Goal: Information Seeking & Learning: Learn about a topic

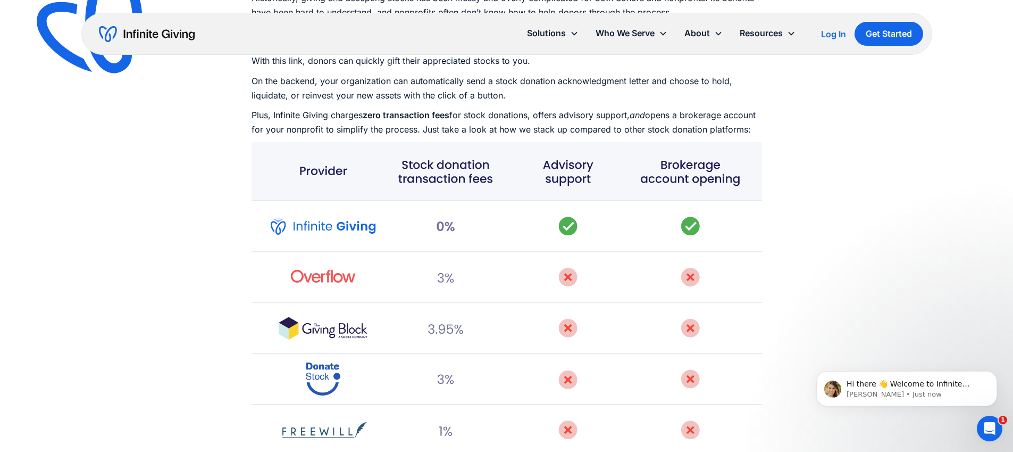
scroll to position [3222, 0]
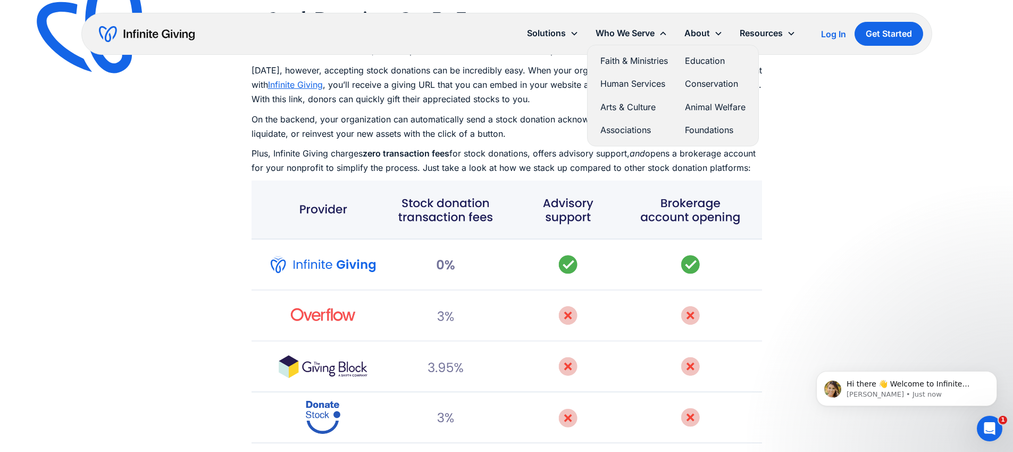
click at [626, 62] on link "Faith & Ministries" at bounding box center [635, 61] width 68 height 14
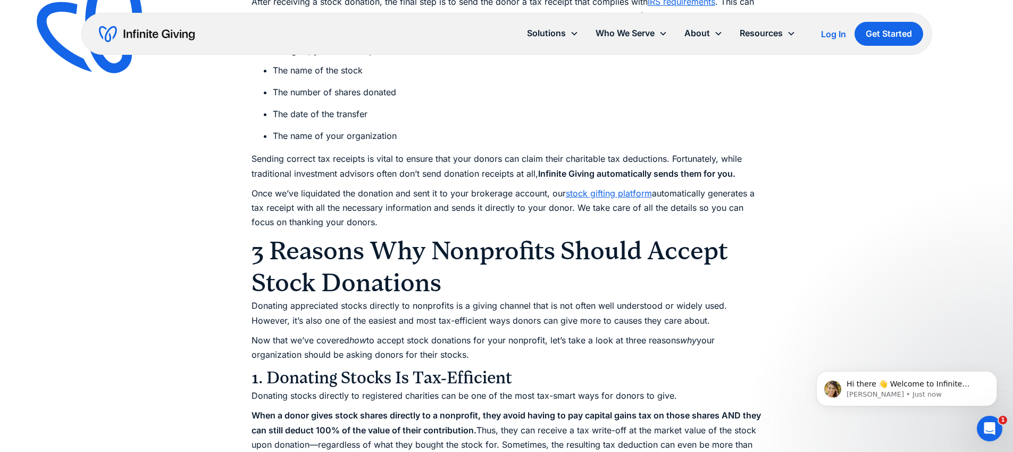
scroll to position [2559, 0]
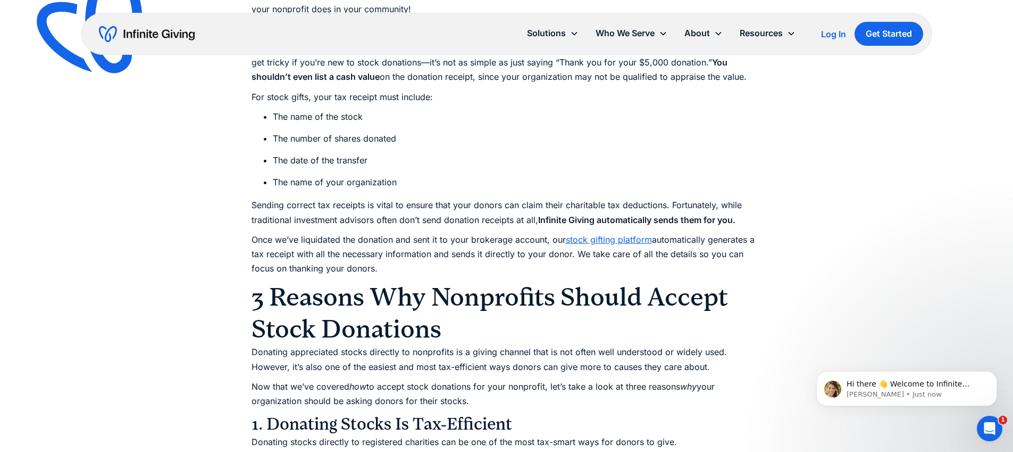
drag, startPoint x: 297, startPoint y: 134, endPoint x: 678, endPoint y: 153, distance: 381.3
drag, startPoint x: 362, startPoint y: 165, endPoint x: 554, endPoint y: 204, distance: 195.8
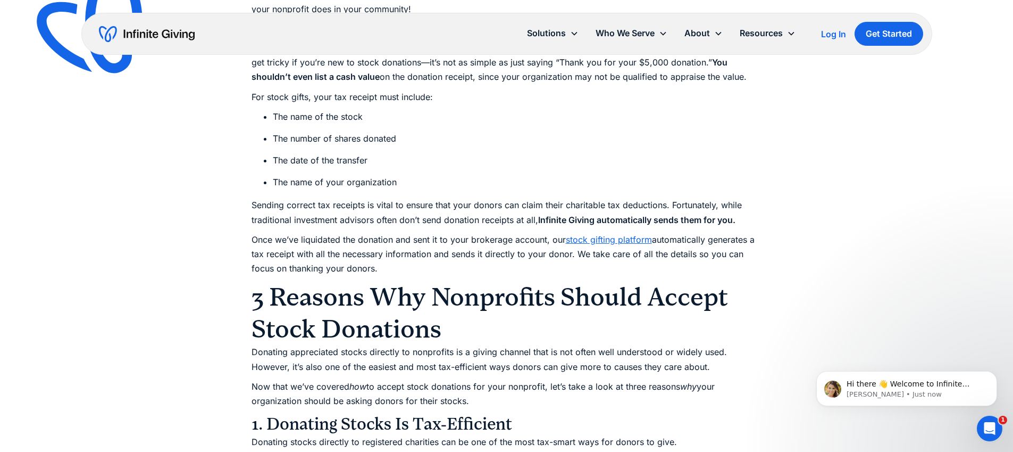
drag, startPoint x: 269, startPoint y: 214, endPoint x: 518, endPoint y: 228, distance: 248.8
drag, startPoint x: 259, startPoint y: 250, endPoint x: 298, endPoint y: 276, distance: 46.9
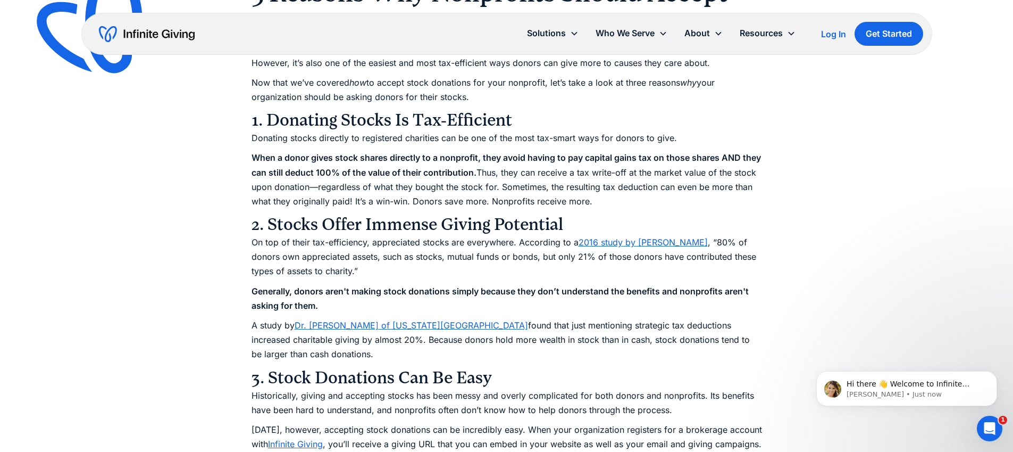
scroll to position [2883, 0]
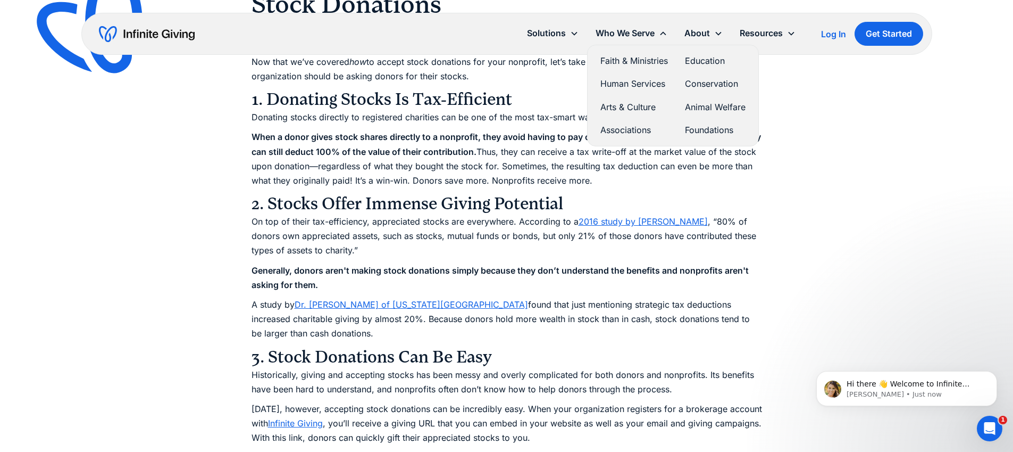
click at [631, 63] on link "Faith & Ministries" at bounding box center [635, 61] width 68 height 14
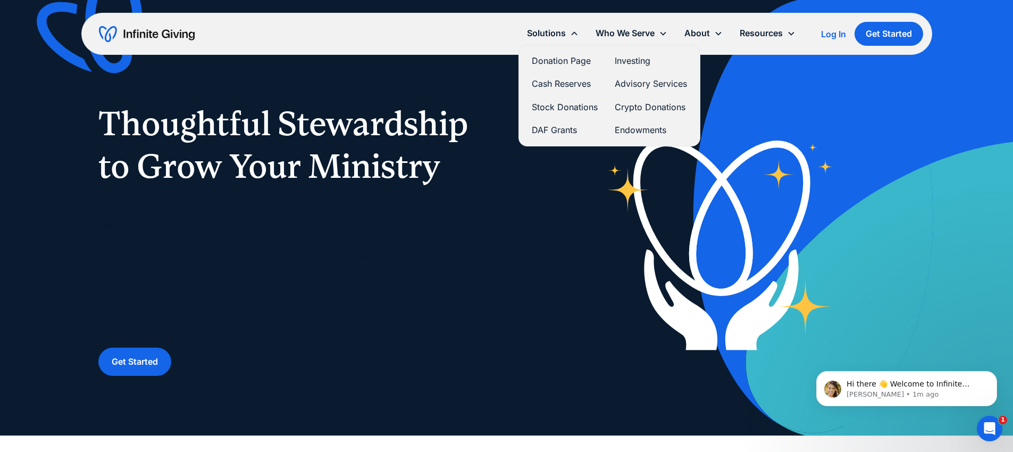
click at [573, 107] on link "Stock Donations" at bounding box center [565, 107] width 66 height 14
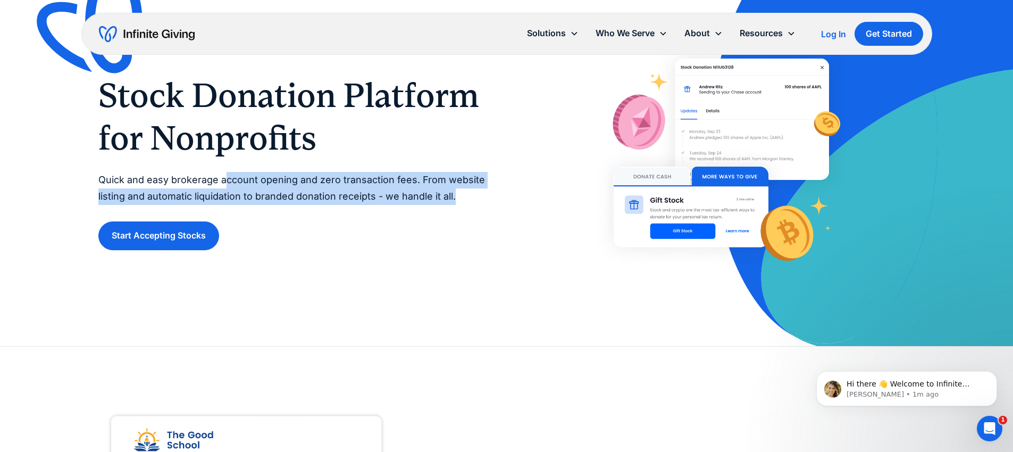
drag, startPoint x: 241, startPoint y: 182, endPoint x: 464, endPoint y: 204, distance: 223.4
click at [464, 204] on div "Stock Donation Platform for Nonprofits Quick and easy brokerage account opening…" at bounding box center [291, 162] width 387 height 176
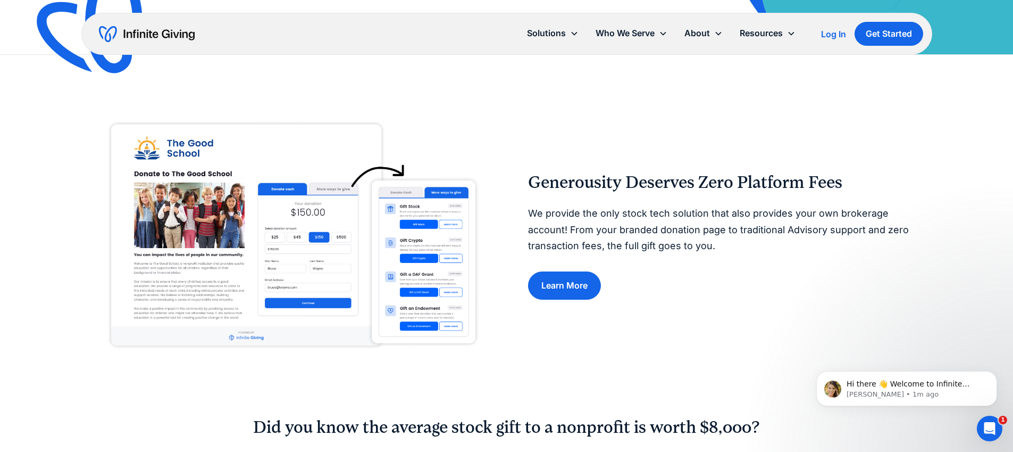
scroll to position [14, 0]
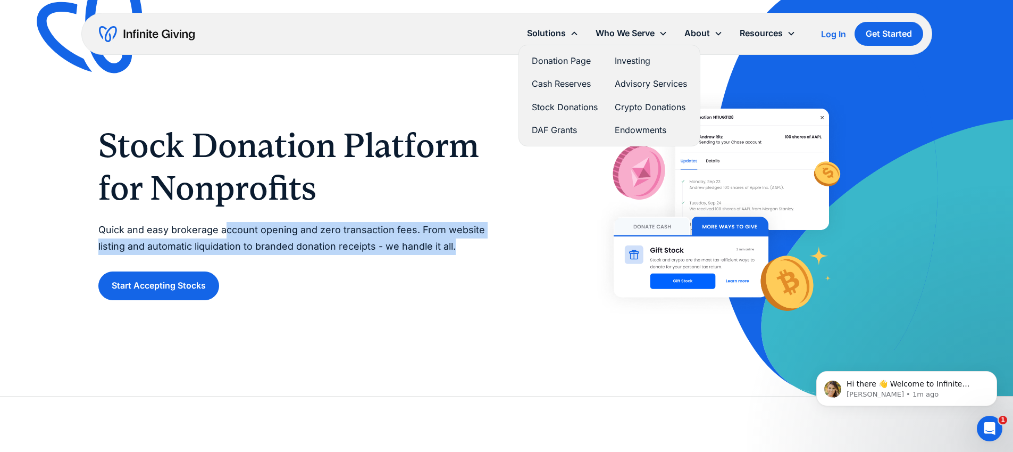
click at [638, 126] on link "Endowments" at bounding box center [651, 130] width 72 height 14
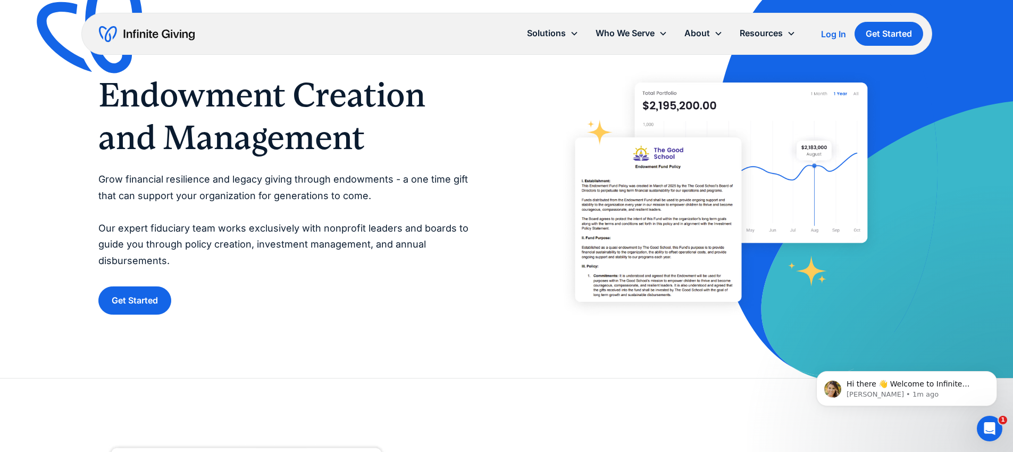
scroll to position [58, 0]
